Goal: Task Accomplishment & Management: Manage account settings

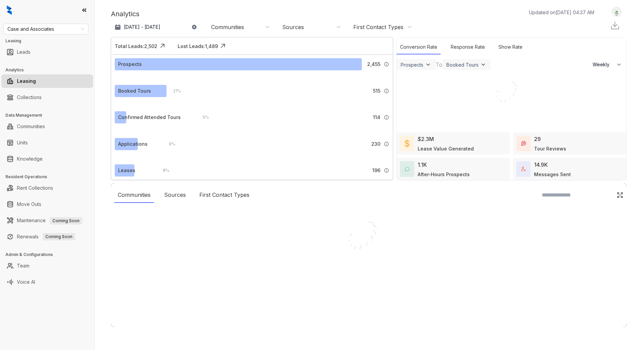
select select "******"
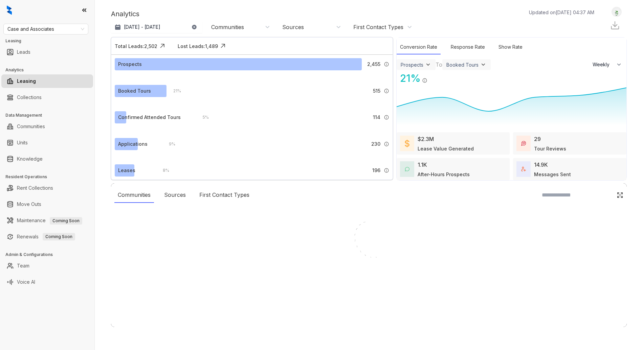
click at [39, 27] on div at bounding box center [321, 175] width 643 height 350
click at [39, 29] on div at bounding box center [321, 175] width 643 height 350
click at [58, 31] on div at bounding box center [321, 175] width 643 height 350
click at [74, 28] on div at bounding box center [321, 175] width 643 height 350
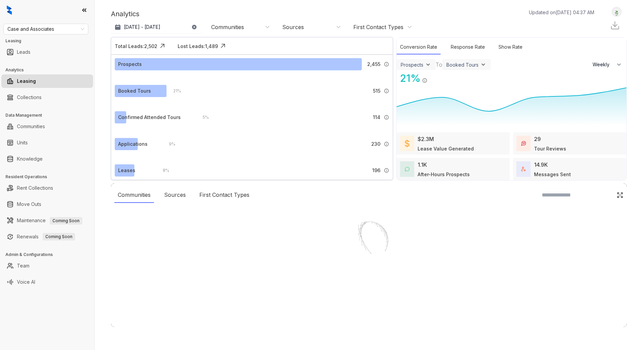
click at [74, 28] on div at bounding box center [321, 175] width 643 height 350
click at [74, 29] on div at bounding box center [321, 175] width 643 height 350
click at [82, 30] on div at bounding box center [321, 175] width 643 height 350
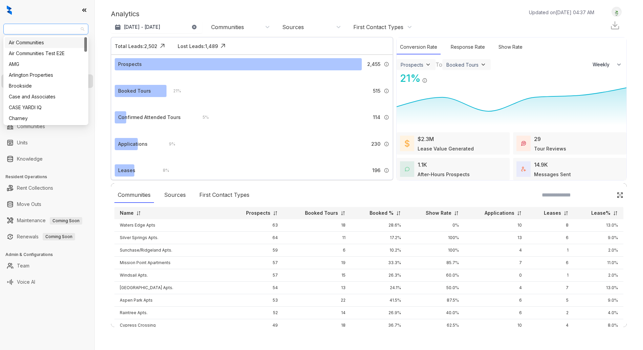
click at [40, 31] on span "Case and Associates" at bounding box center [45, 29] width 77 height 10
type input "*"
drag, startPoint x: 40, startPoint y: 40, endPoint x: 47, endPoint y: 43, distance: 7.4
click at [41, 40] on div "Air Communities" at bounding box center [46, 42] width 74 height 7
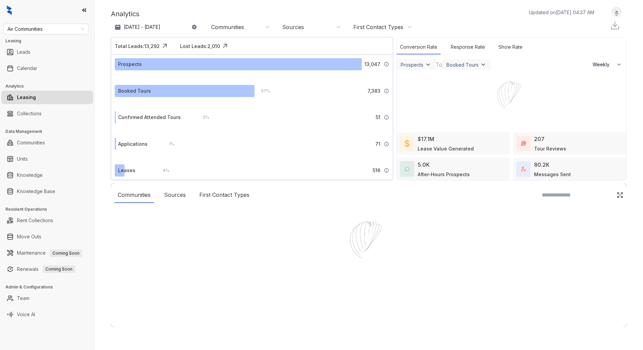
select select "******"
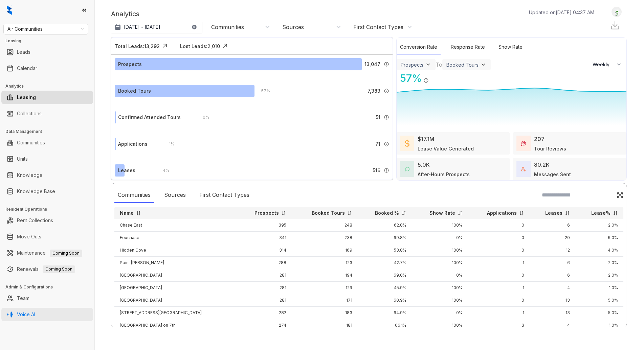
click at [35, 309] on link "Voice AI" at bounding box center [26, 315] width 18 height 14
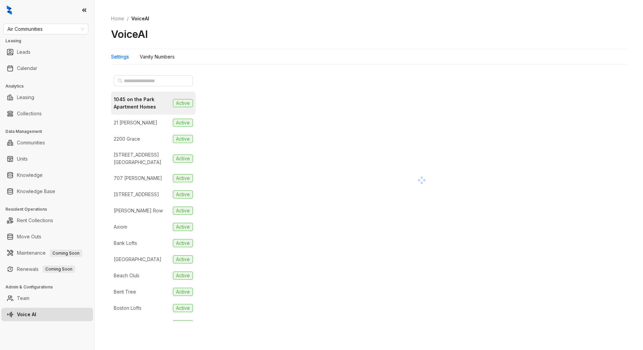
click at [36, 315] on link "Voice AI" at bounding box center [26, 315] width 19 height 14
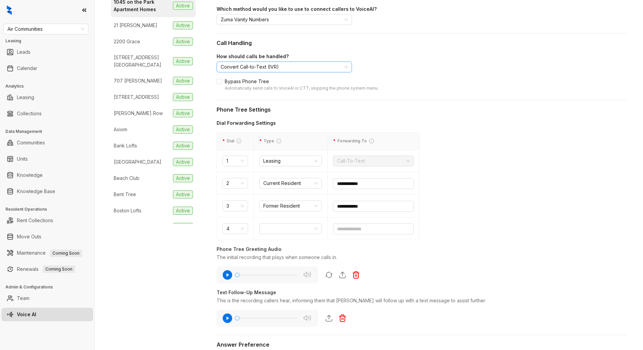
scroll to position [112, 0]
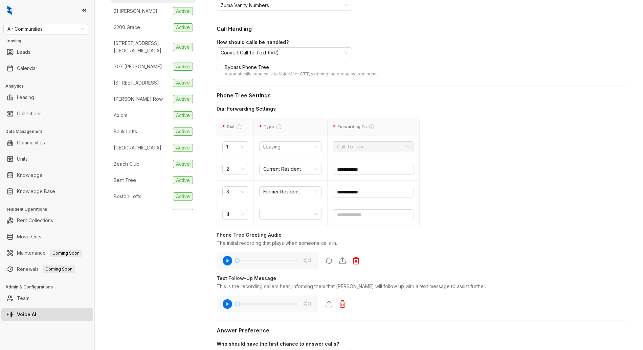
click at [227, 262] on icon "button" at bounding box center [227, 260] width 11 height 11
click at [229, 307] on icon "button" at bounding box center [227, 303] width 9 height 9
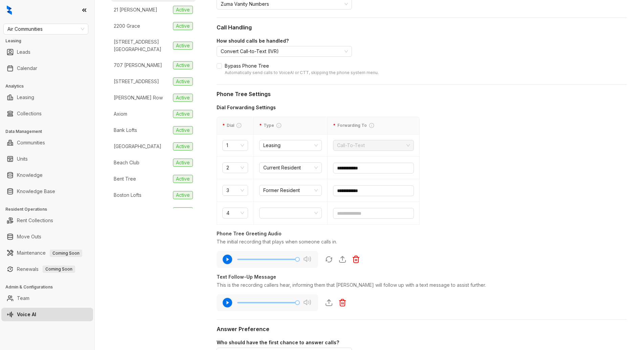
click at [418, 283] on div "This is the recording callers hear, informing them that [PERSON_NAME] will foll…" at bounding box center [422, 284] width 410 height 7
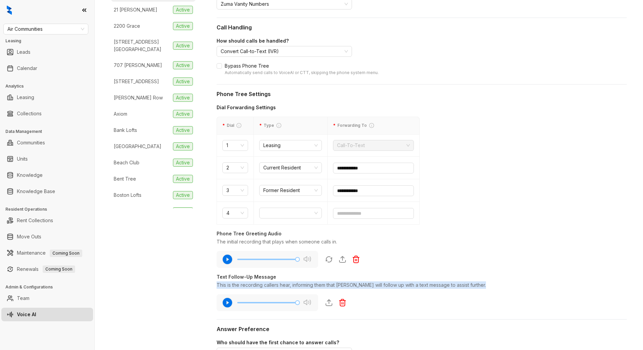
click at [418, 283] on div "This is the recording callers hear, informing them that [PERSON_NAME] will foll…" at bounding box center [422, 284] width 410 height 7
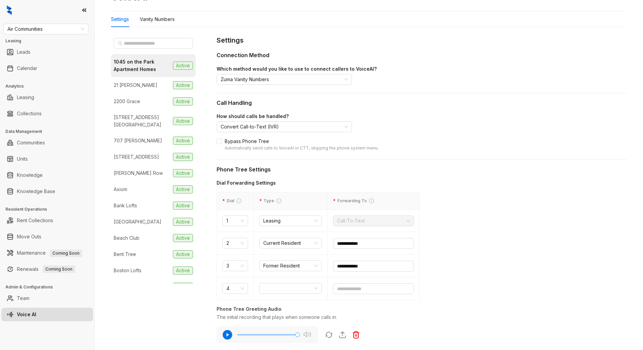
scroll to position [0, 0]
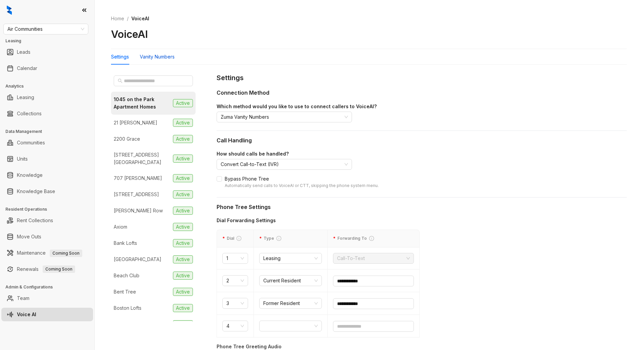
click at [155, 56] on div "Vanity Numbers" at bounding box center [157, 56] width 35 height 7
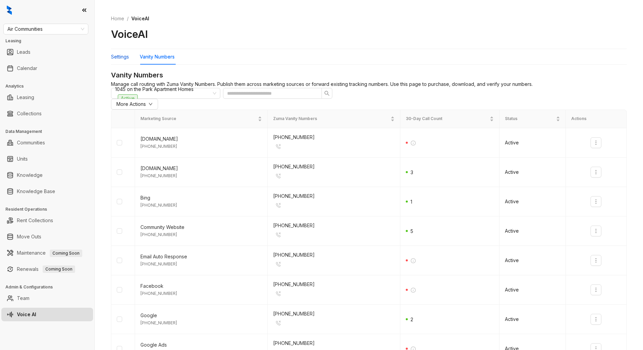
click at [117, 60] on div "Settings" at bounding box center [120, 56] width 18 height 7
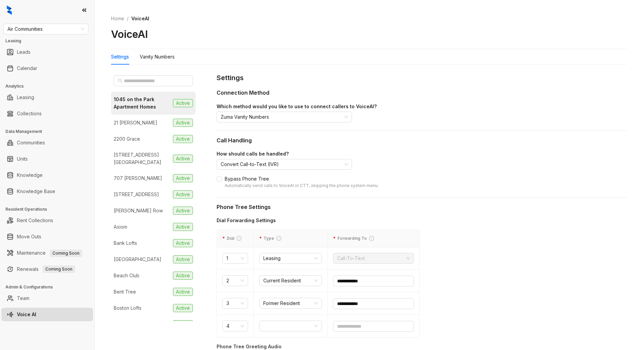
click at [319, 170] on div "How should calls be handled? Convert Call-to-Text (IVR) Bypass Phone Tree Autom…" at bounding box center [422, 169] width 410 height 39
click at [320, 166] on span "Convert Call-to-Text (IVR)" at bounding box center [284, 164] width 127 height 10
click at [393, 183] on label "Bypass Phone Tree Automatically send calls to VoiceAI or CTT, skipping the phon…" at bounding box center [422, 182] width 410 height 14
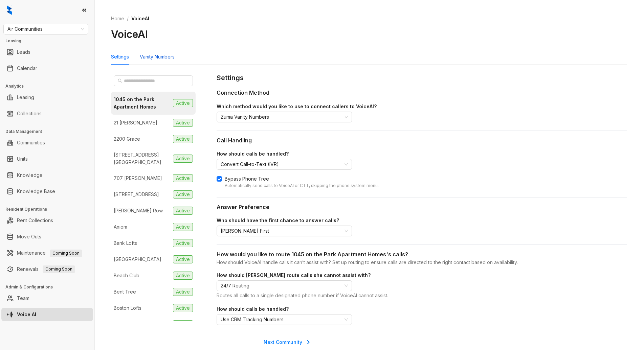
click at [168, 60] on div "Vanity Numbers" at bounding box center [157, 56] width 35 height 7
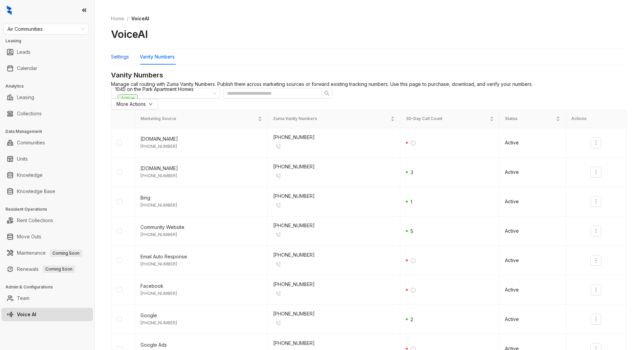
click at [113, 53] on div "Settings" at bounding box center [120, 56] width 18 height 7
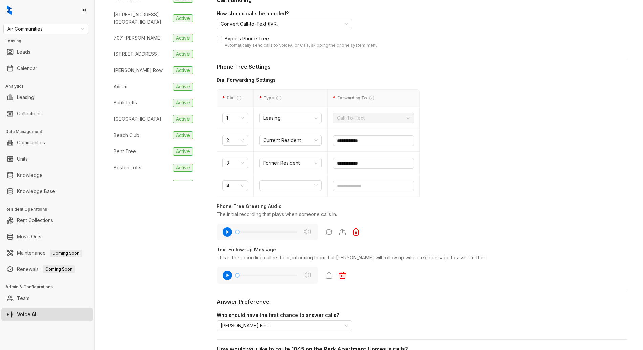
scroll to position [265, 0]
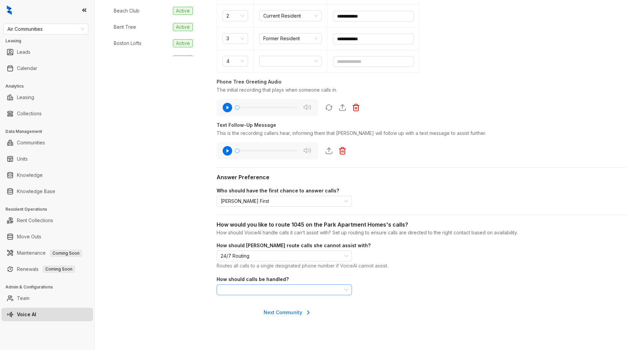
click at [307, 290] on span "Use CRM Tracking Numbers" at bounding box center [284, 290] width 127 height 10
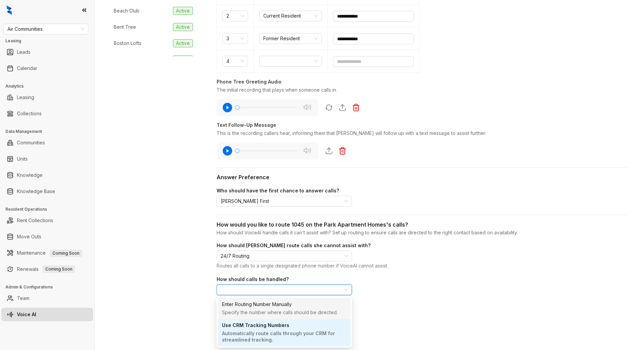
click at [415, 297] on div "**********" at bounding box center [422, 62] width 410 height 508
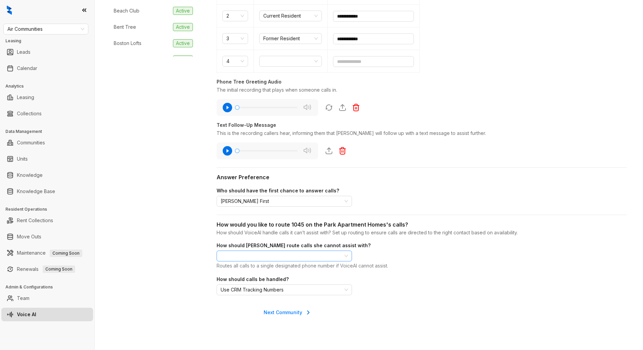
click at [339, 252] on span "24/7 Routing" at bounding box center [284, 256] width 127 height 10
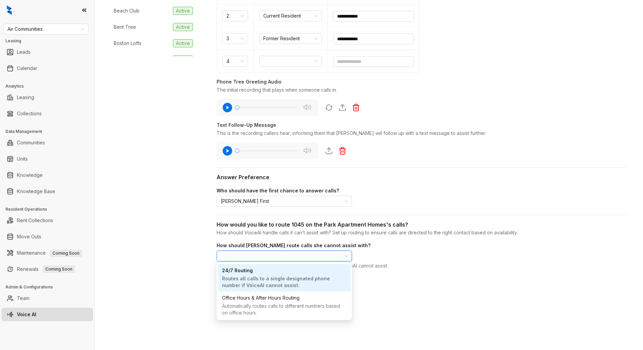
click at [407, 261] on div "How should [PERSON_NAME] route calls she cannot assist with? 24/7 Routing Route…" at bounding box center [422, 256] width 410 height 29
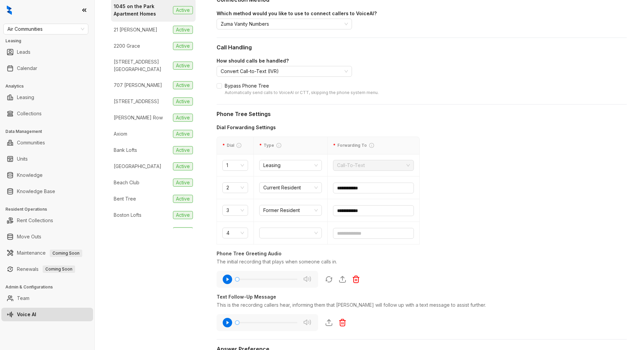
scroll to position [0, 0]
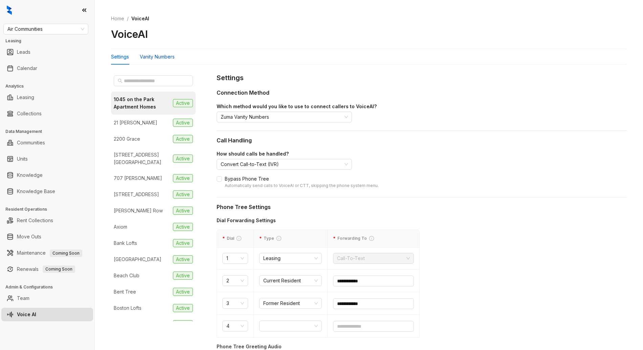
click at [174, 59] on div "Vanity Numbers" at bounding box center [157, 56] width 35 height 7
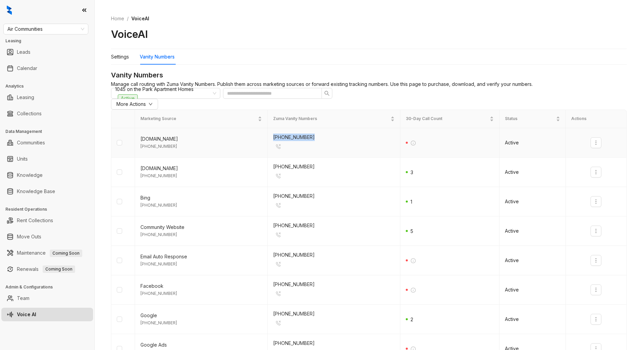
drag, startPoint x: 311, startPoint y: 150, endPoint x: 270, endPoint y: 152, distance: 40.6
click at [270, 152] on td "[PHONE_NUMBER]" at bounding box center [334, 142] width 133 height 29
click at [48, 31] on span "Air Communities" at bounding box center [45, 29] width 77 height 10
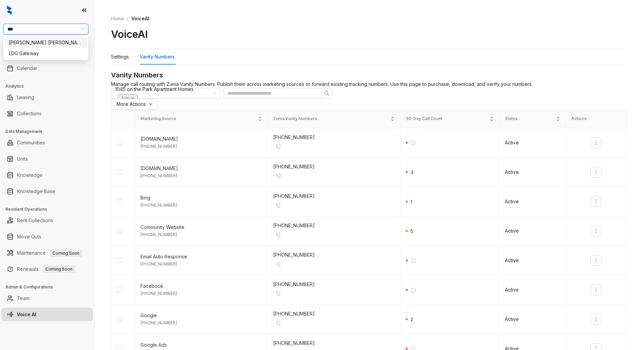
type input "****"
click at [47, 41] on div "[PERSON_NAME] [PERSON_NAME]" at bounding box center [46, 42] width 74 height 7
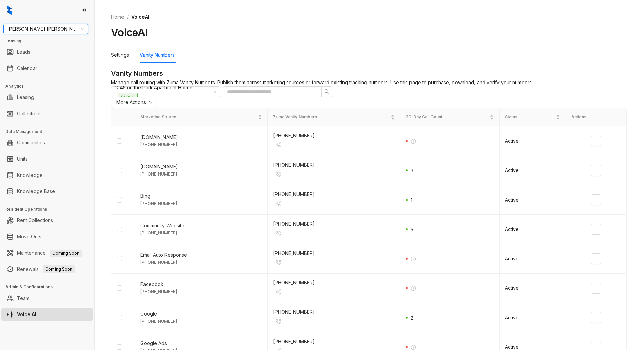
scroll to position [3, 0]
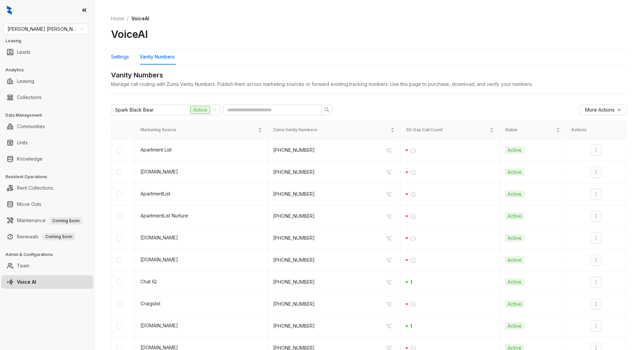
click at [124, 57] on div "Settings" at bounding box center [120, 56] width 18 height 7
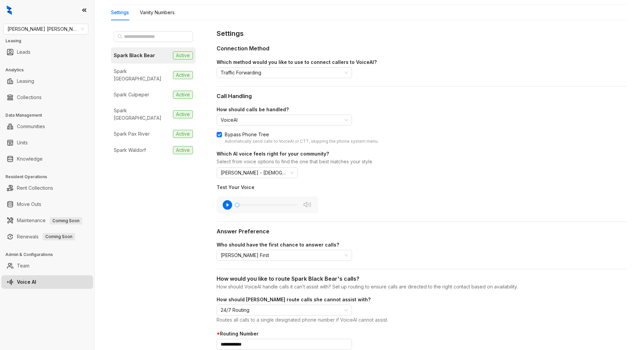
scroll to position [26, 0]
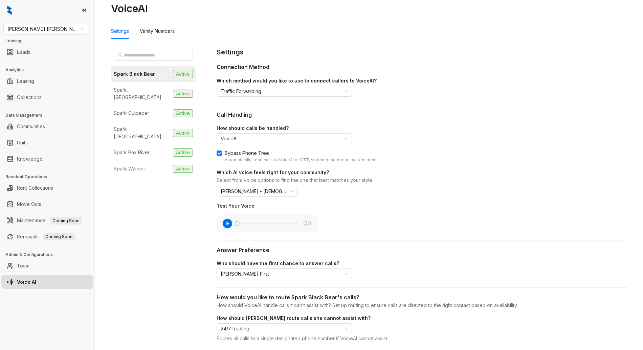
click at [225, 224] on icon "button" at bounding box center [227, 223] width 9 height 9
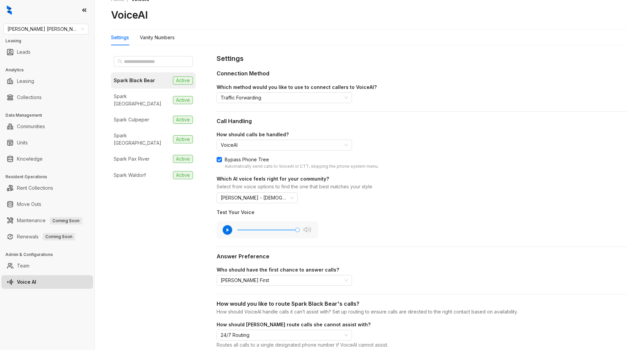
scroll to position [0, 0]
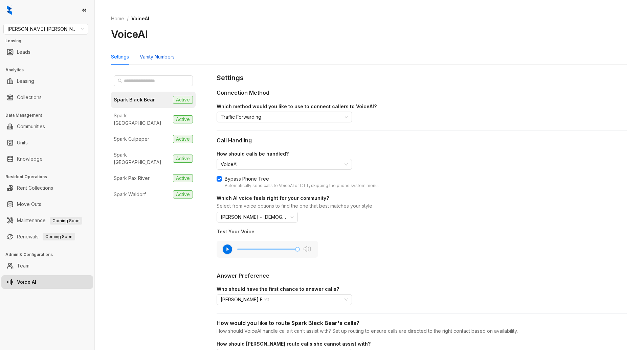
click at [164, 56] on div "Vanity Numbers" at bounding box center [157, 56] width 35 height 7
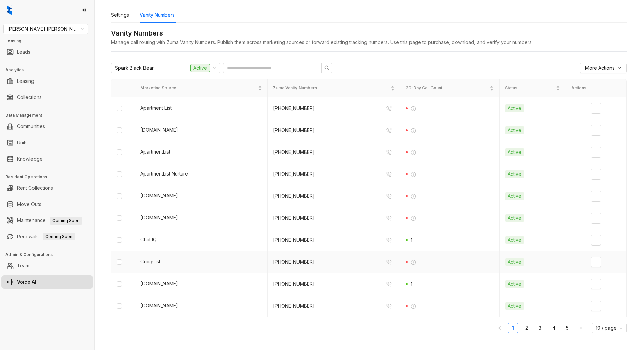
scroll to position [43, 0]
drag, startPoint x: 271, startPoint y: 106, endPoint x: 325, endPoint y: 106, distance: 54.5
click at [325, 106] on div "(304) 381 5448" at bounding box center [333, 107] width 121 height 11
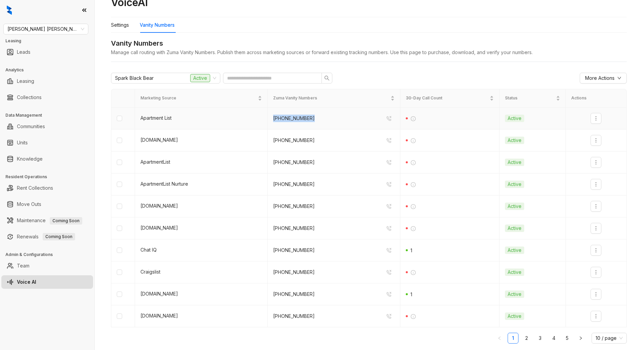
scroll to position [0, 0]
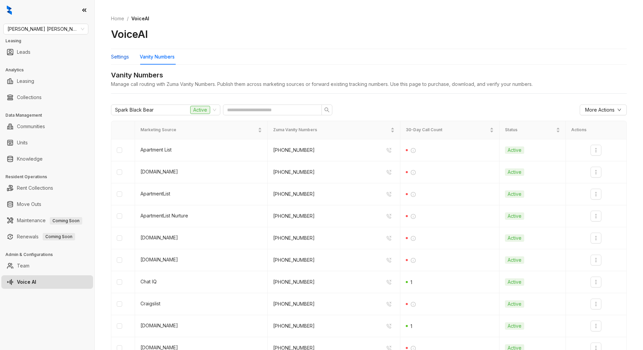
click at [125, 58] on div "Settings" at bounding box center [120, 56] width 18 height 7
